Goal: Task Accomplishment & Management: Use online tool/utility

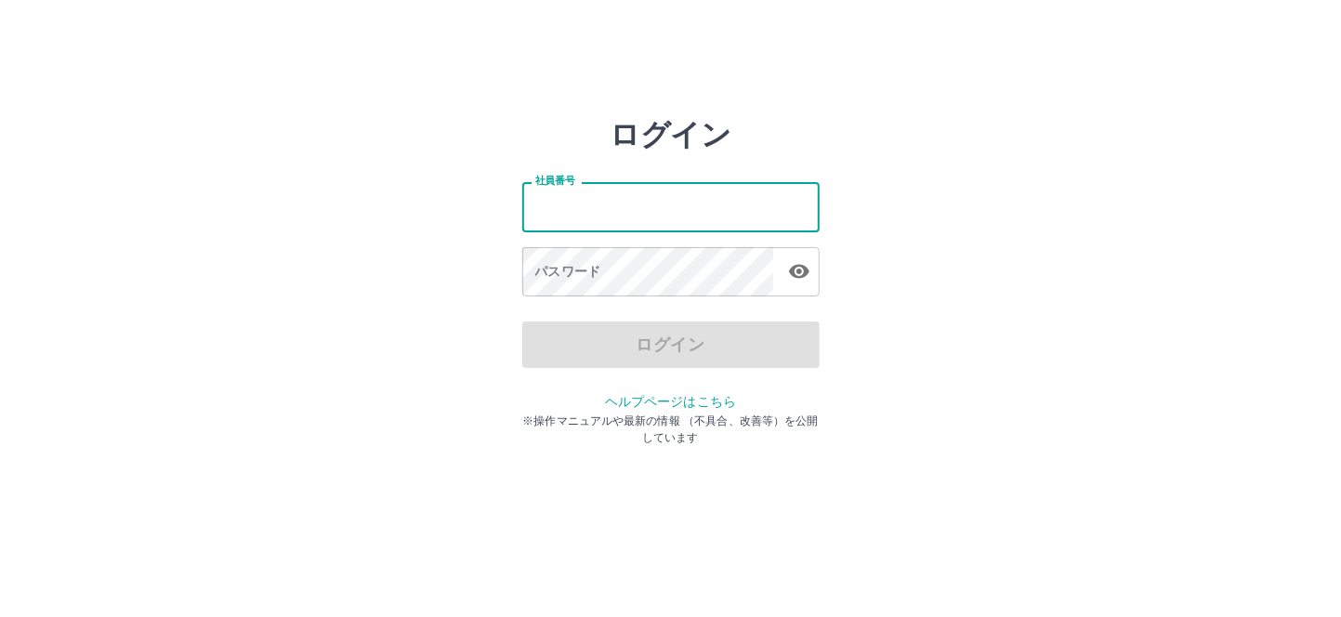
click at [595, 217] on input "社員番号" at bounding box center [670, 206] width 297 height 49
type input "*******"
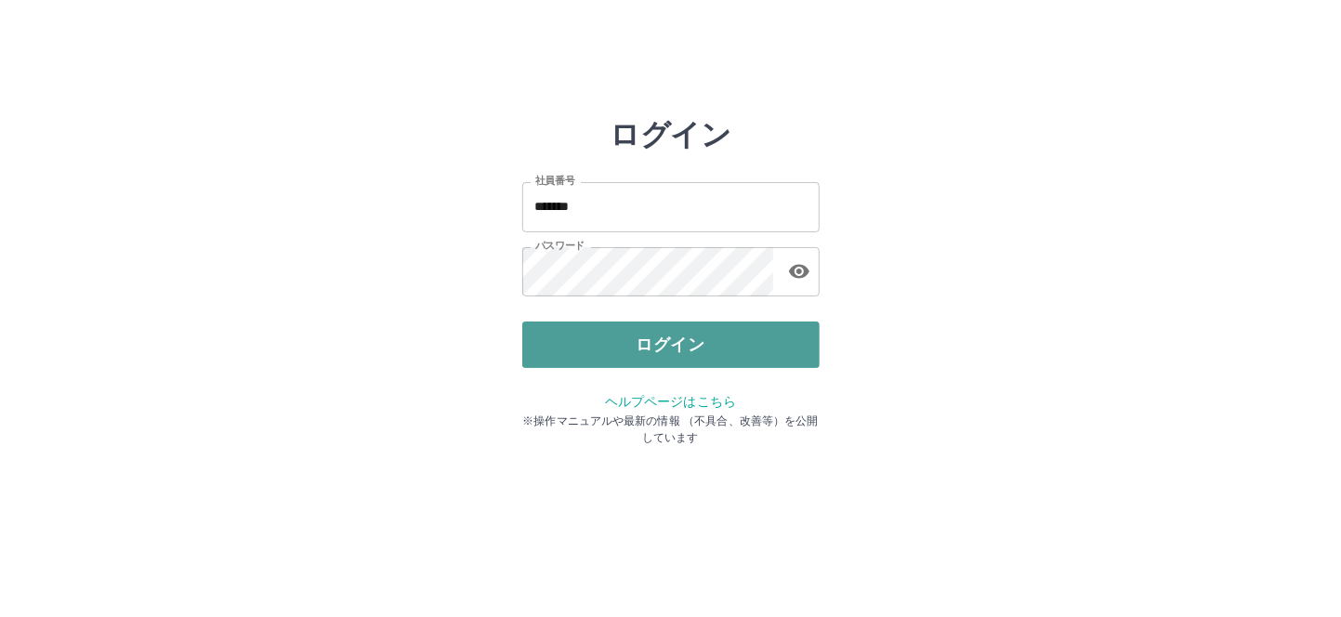
click at [749, 330] on button "ログイン" at bounding box center [670, 345] width 297 height 46
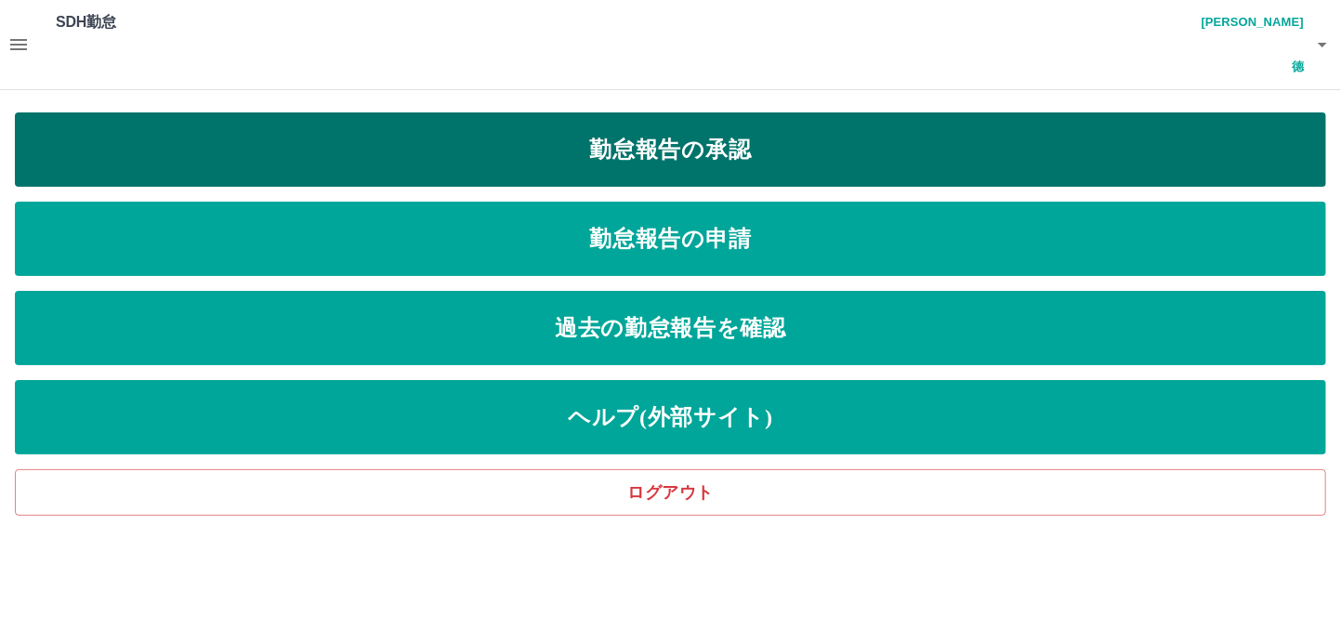
click at [652, 112] on link "勤怠報告の承認" at bounding box center [670, 149] width 1311 height 74
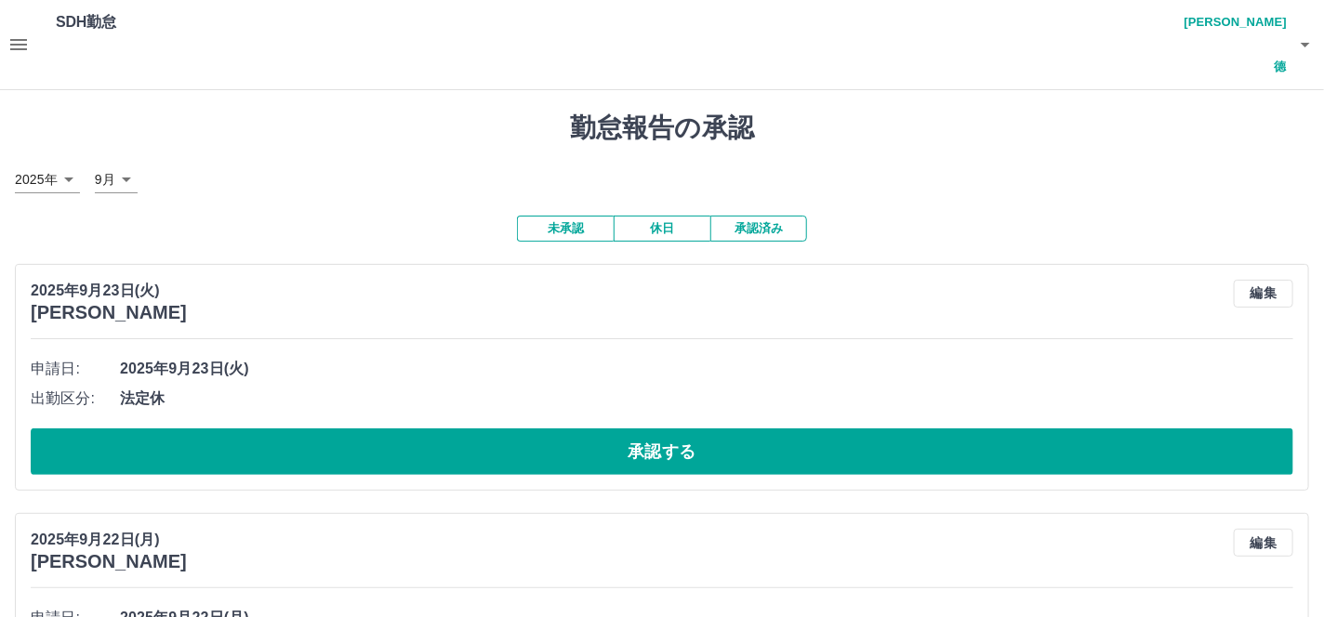
click at [10, 33] on icon "button" at bounding box center [18, 44] width 22 height 22
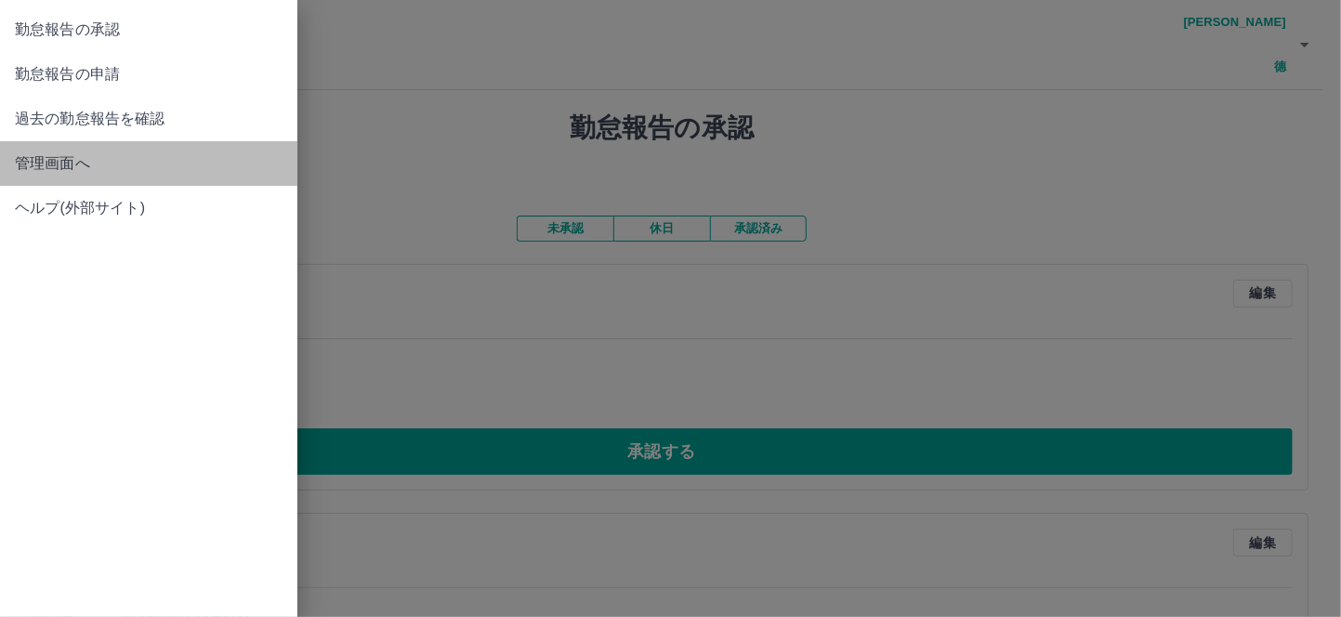
click at [62, 163] on span "管理画面へ" at bounding box center [149, 163] width 268 height 22
